Goal: Answer question/provide support: Answer question/provide support

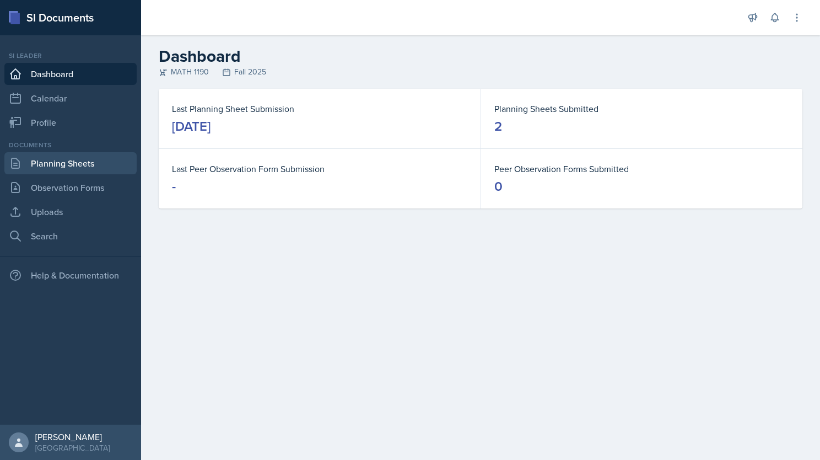
click at [56, 158] on link "Planning Sheets" at bounding box center [70, 163] width 132 height 22
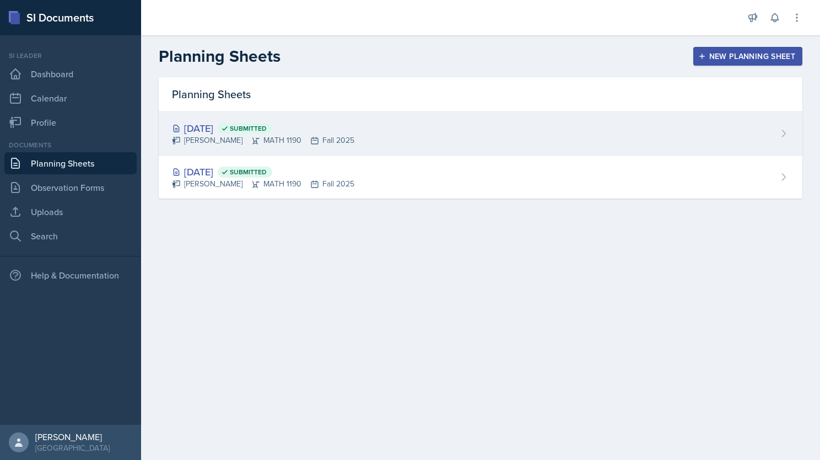
click at [401, 134] on div "[DATE] Submitted [PERSON_NAME] MATH 1190 Fall 2025" at bounding box center [481, 134] width 644 height 44
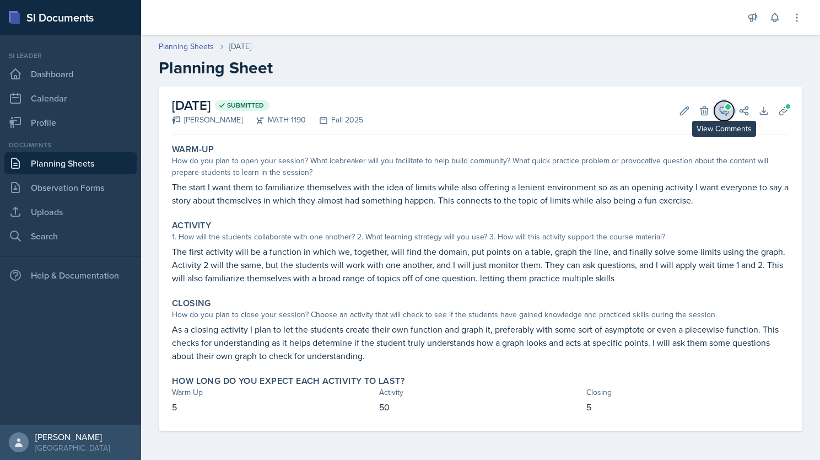
click at [724, 108] on icon at bounding box center [724, 110] width 11 height 11
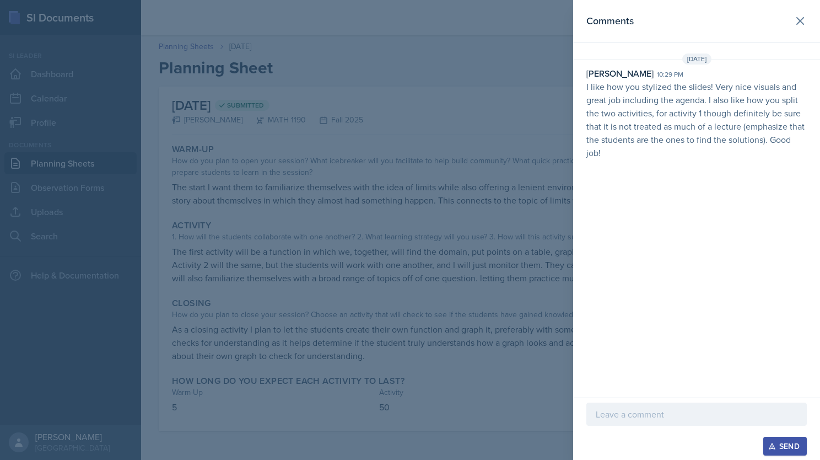
click at [635, 417] on p at bounding box center [697, 413] width 202 height 13
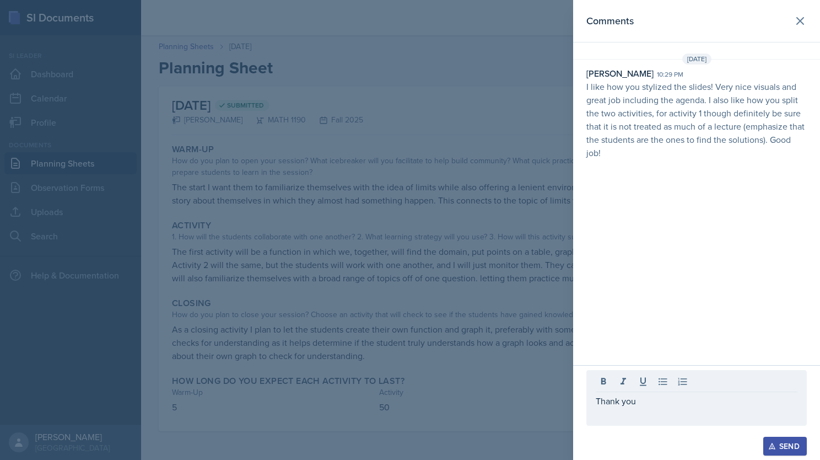
click at [781, 449] on div "Send" at bounding box center [784, 445] width 29 height 9
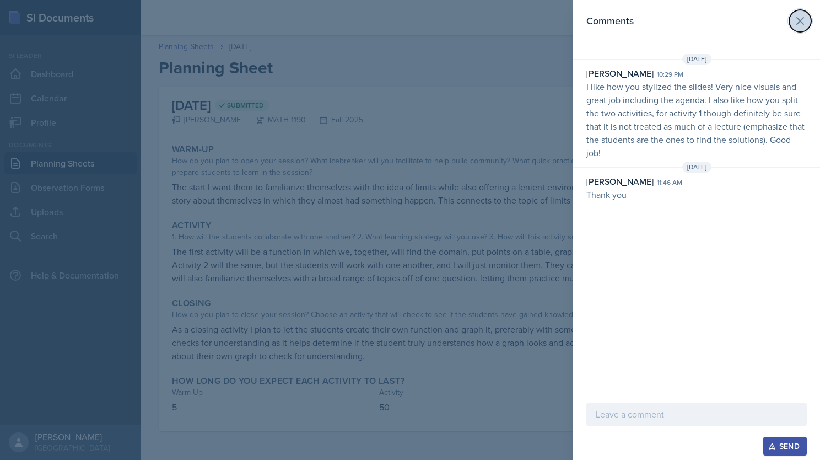
click at [798, 18] on icon at bounding box center [799, 20] width 13 height 13
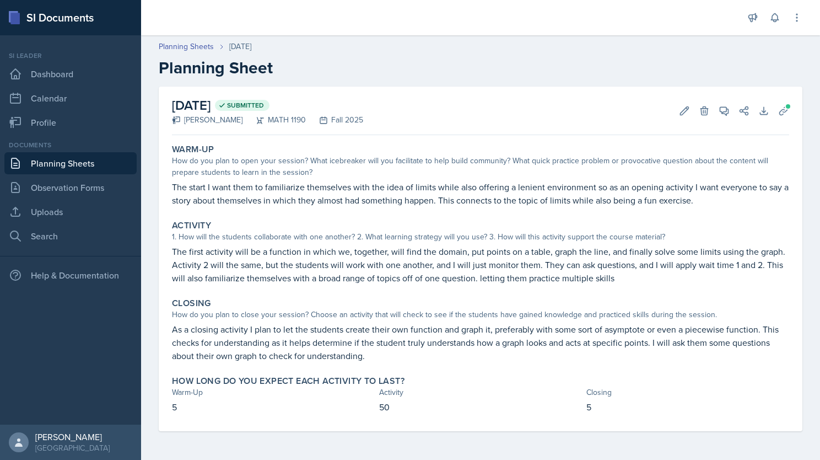
click at [66, 166] on link "Planning Sheets" at bounding box center [70, 163] width 132 height 22
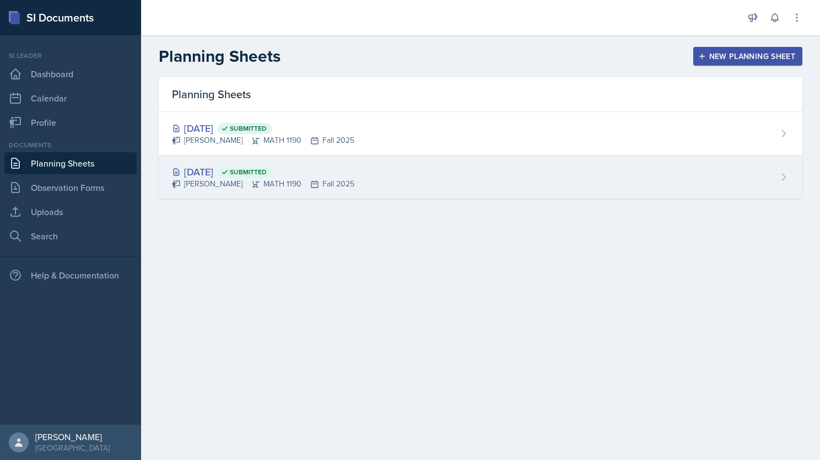
click at [671, 180] on div "[DATE] Submitted [PERSON_NAME] MATH 1190 Fall 2025" at bounding box center [481, 176] width 644 height 43
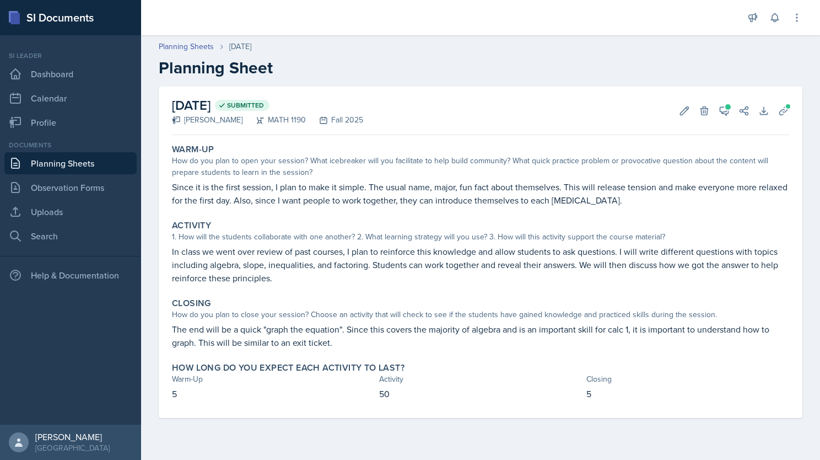
click at [67, 162] on link "Planning Sheets" at bounding box center [70, 163] width 132 height 22
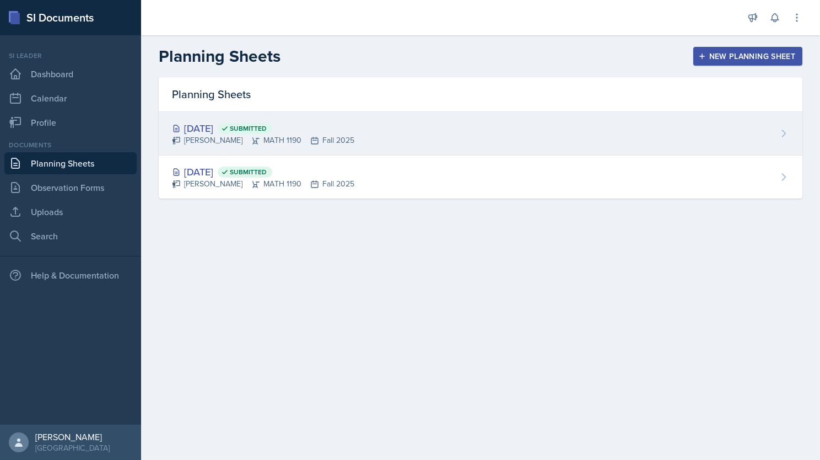
click at [764, 126] on div "[DATE] Submitted [PERSON_NAME] MATH 1190 Fall 2025" at bounding box center [481, 134] width 644 height 44
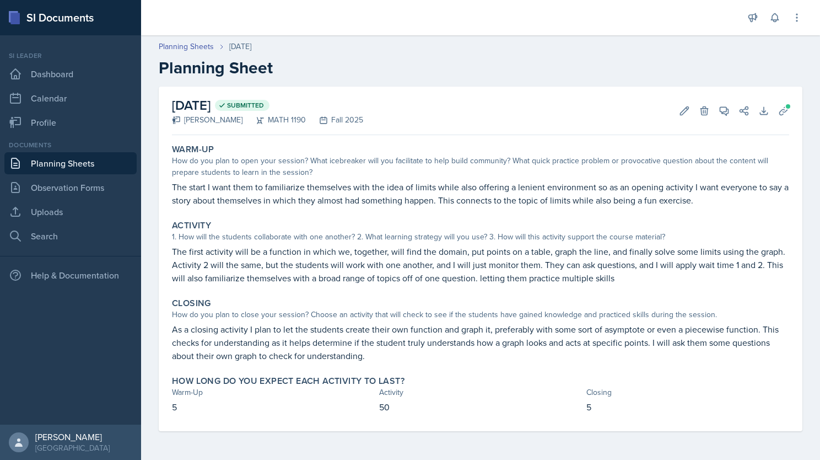
click at [84, 169] on link "Planning Sheets" at bounding box center [70, 163] width 132 height 22
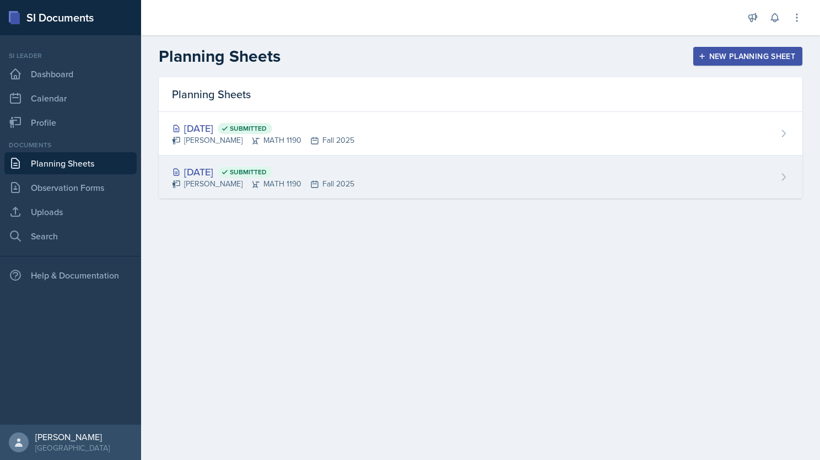
click at [551, 169] on div "[DATE] Submitted [PERSON_NAME] MATH 1190 Fall 2025" at bounding box center [481, 176] width 644 height 43
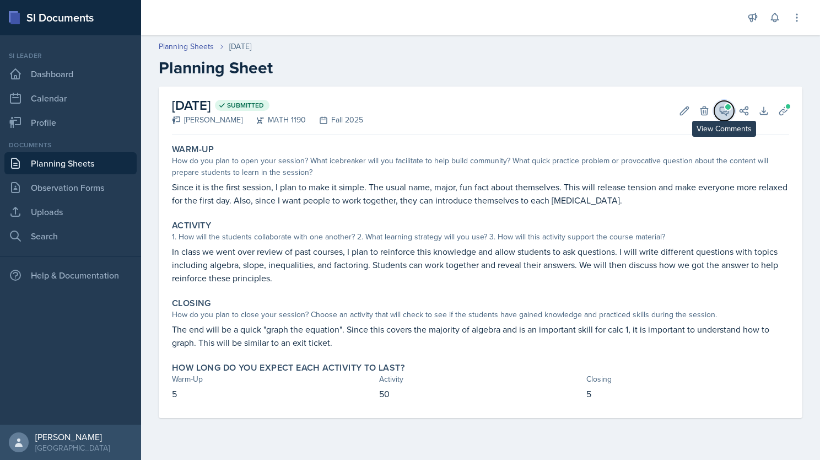
click at [725, 111] on icon at bounding box center [724, 110] width 11 height 11
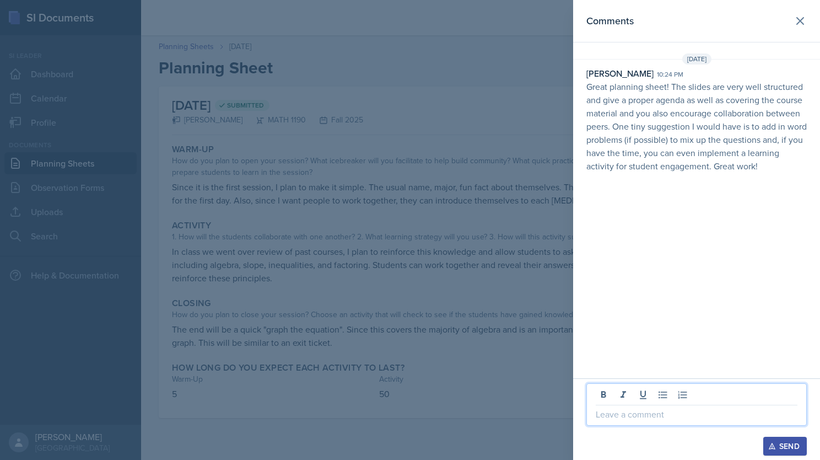
click at [631, 411] on p at bounding box center [697, 413] width 202 height 13
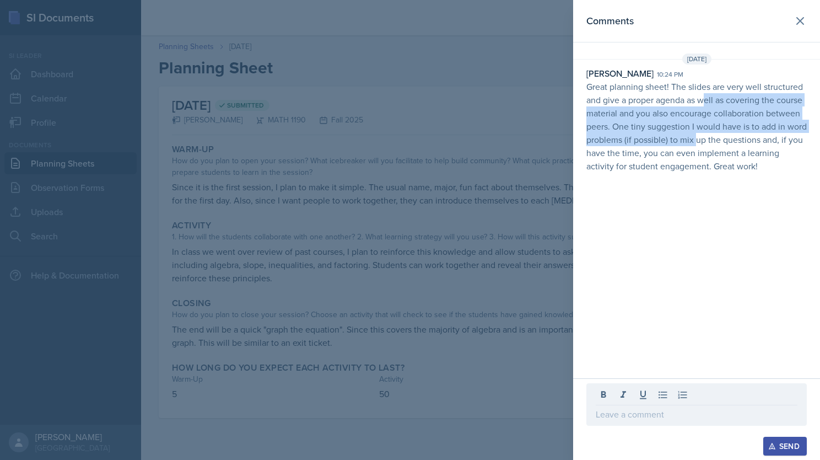
drag, startPoint x: 703, startPoint y: 99, endPoint x: 717, endPoint y: 136, distance: 40.1
click at [717, 136] on p "Great planning sheet! The slides are very well structured and give a proper age…" at bounding box center [696, 126] width 220 height 93
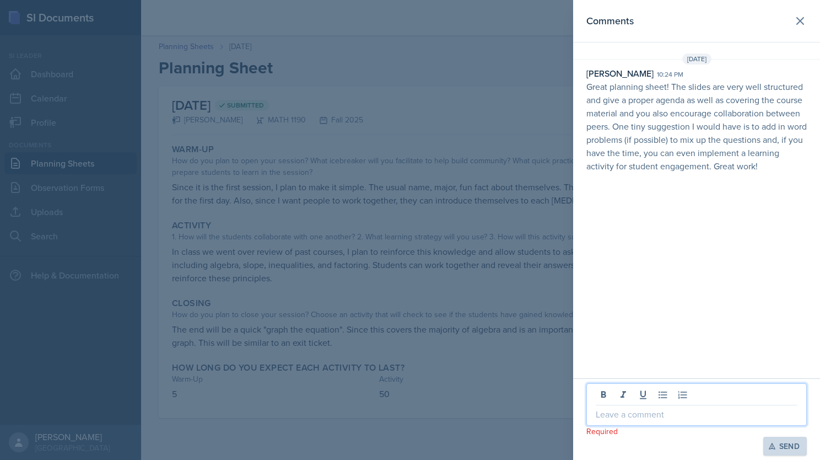
click at [656, 415] on p at bounding box center [697, 413] width 202 height 13
click at [787, 452] on button "Send" at bounding box center [785, 445] width 44 height 19
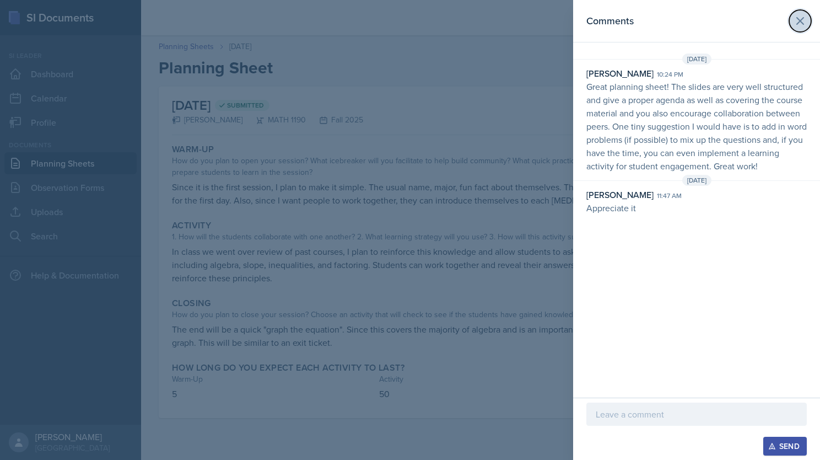
click at [802, 24] on icon at bounding box center [799, 20] width 13 height 13
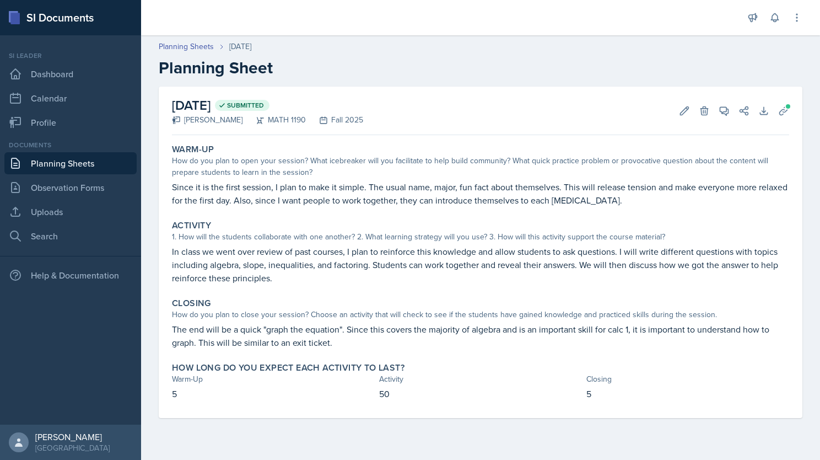
click at [48, 168] on link "Planning Sheets" at bounding box center [70, 163] width 132 height 22
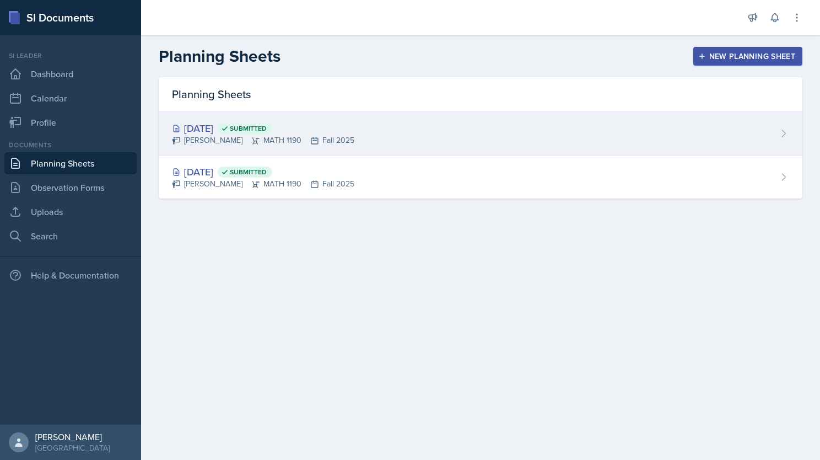
click at [402, 139] on div "[DATE] Submitted [PERSON_NAME] MATH 1190 Fall 2025" at bounding box center [481, 134] width 644 height 44
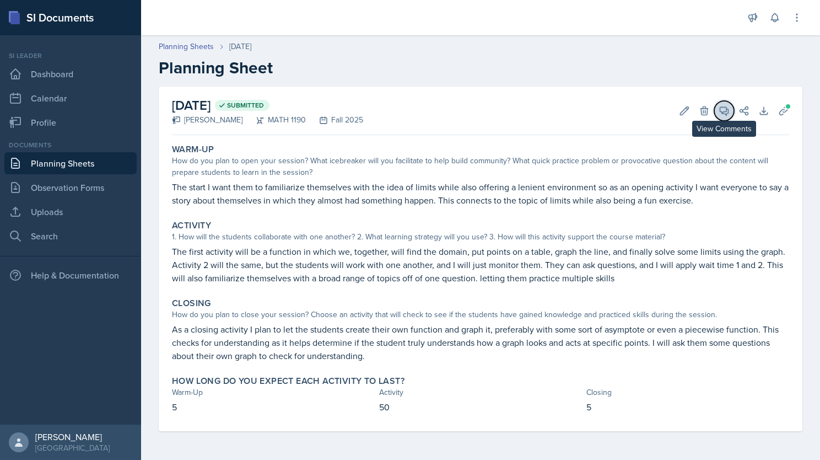
click at [726, 112] on icon at bounding box center [724, 110] width 11 height 11
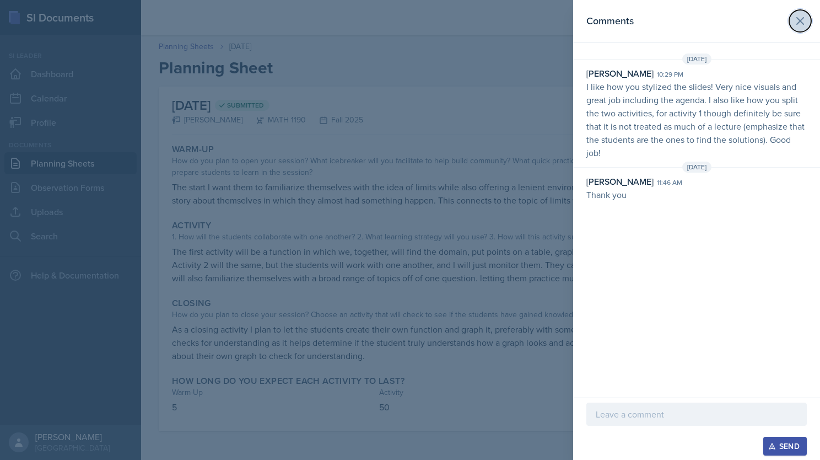
click at [802, 22] on icon at bounding box center [800, 21] width 7 height 7
